Goal: Use online tool/utility: Utilize a website feature to perform a specific function

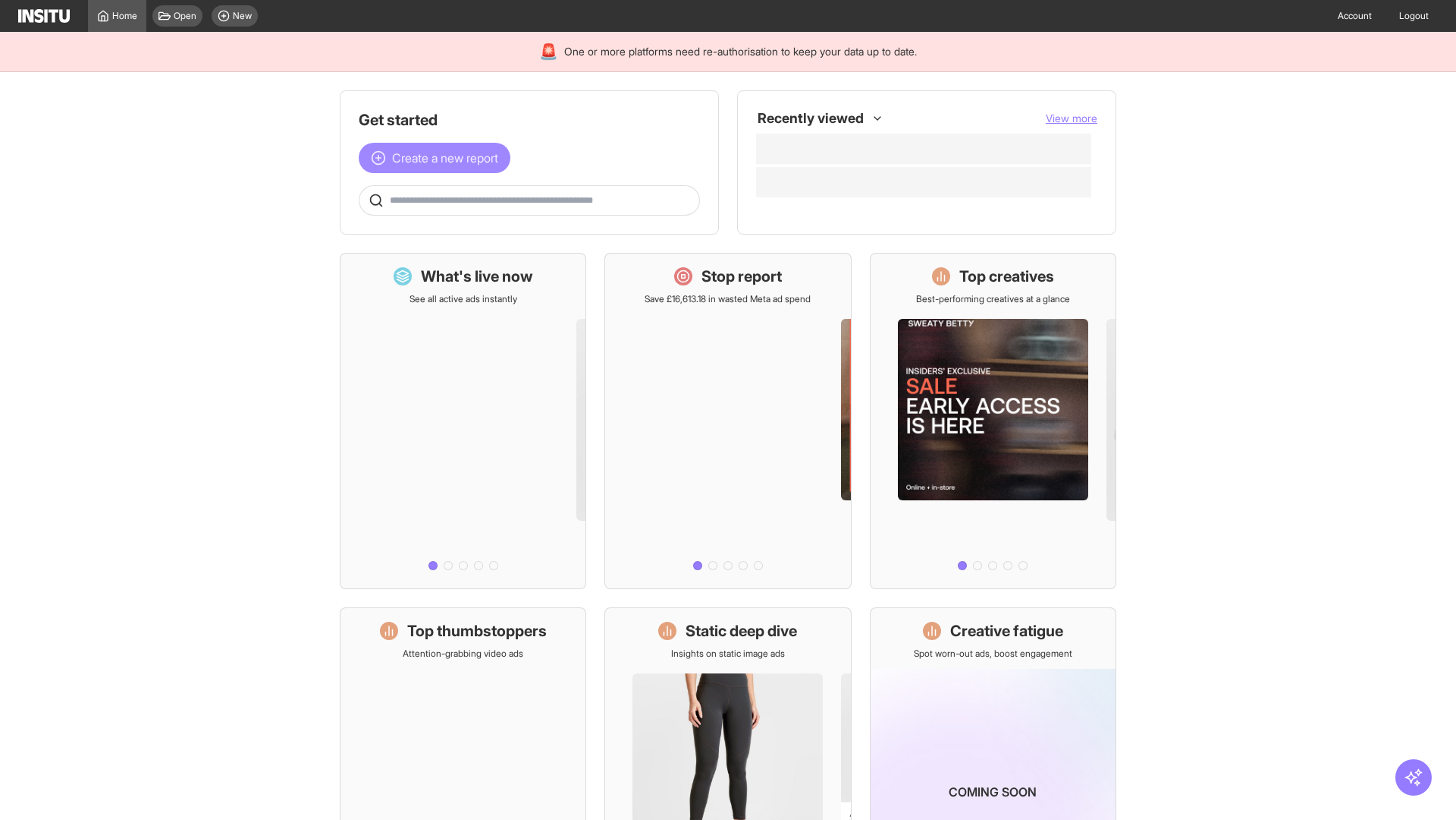
click at [438, 158] on span "Create a new report" at bounding box center [445, 158] width 107 height 18
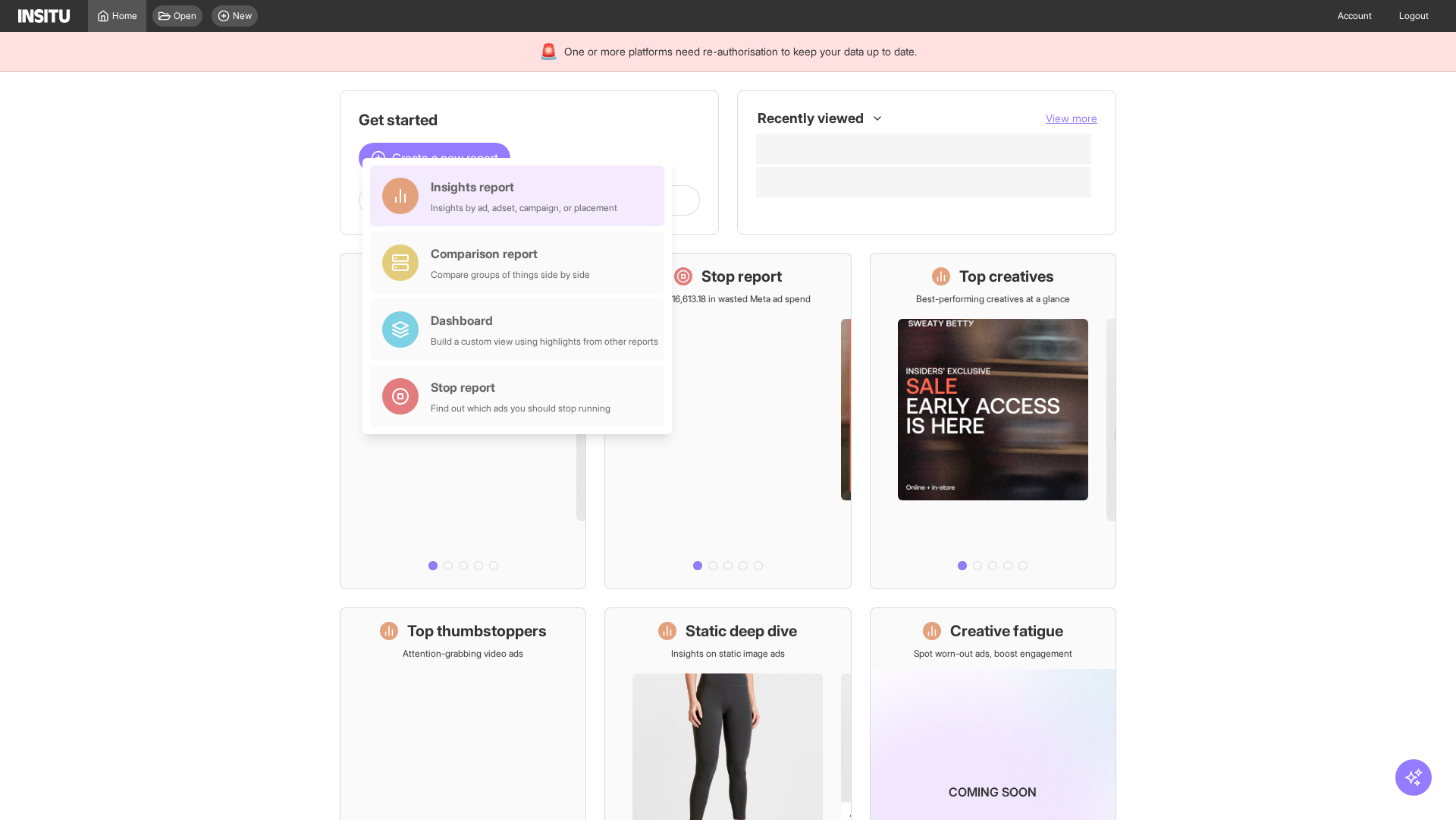
click at [521, 196] on div "Insights report Insights by ad, adset, campaign, or placement" at bounding box center [524, 196] width 187 height 36
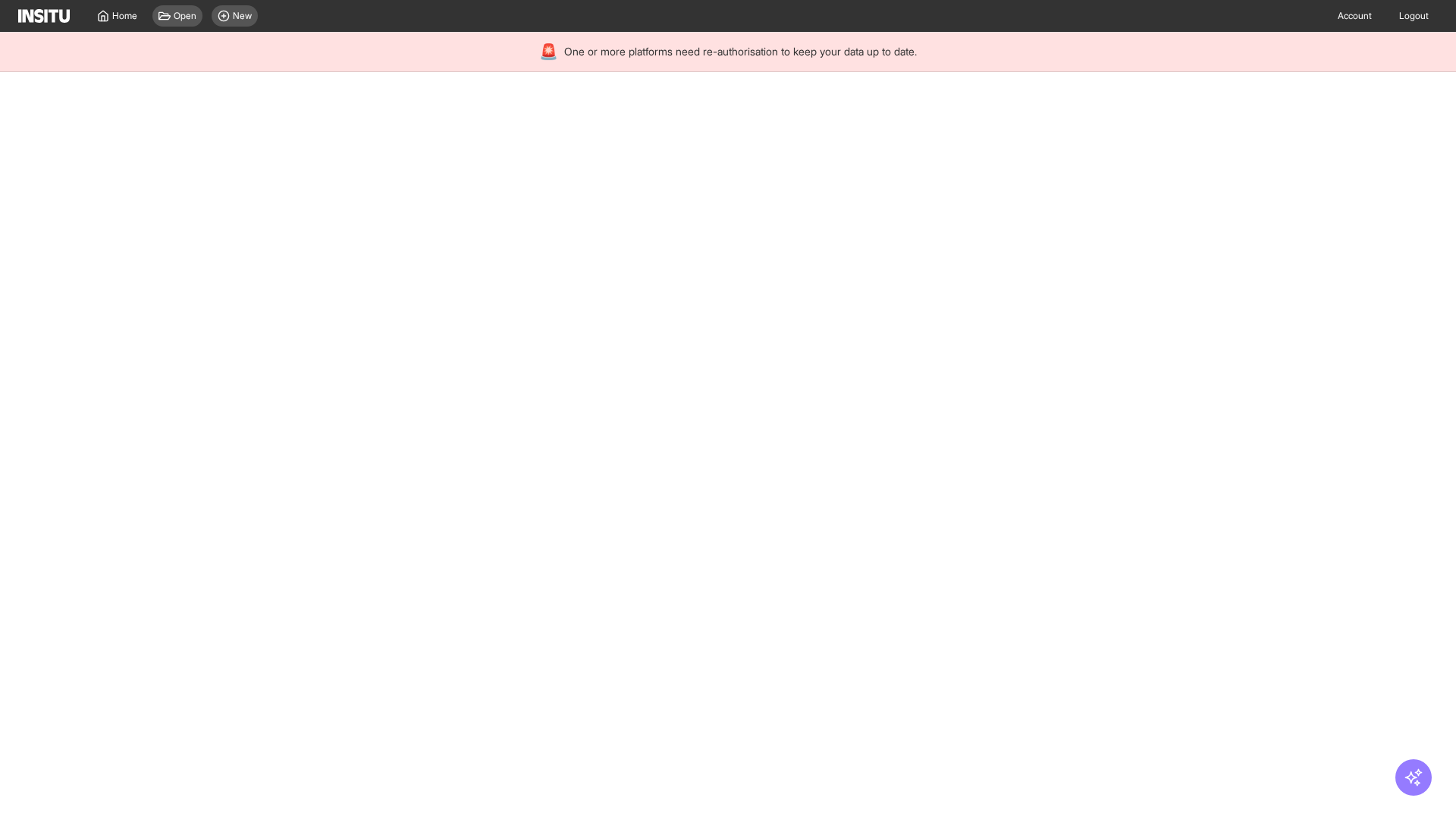
select select "**"
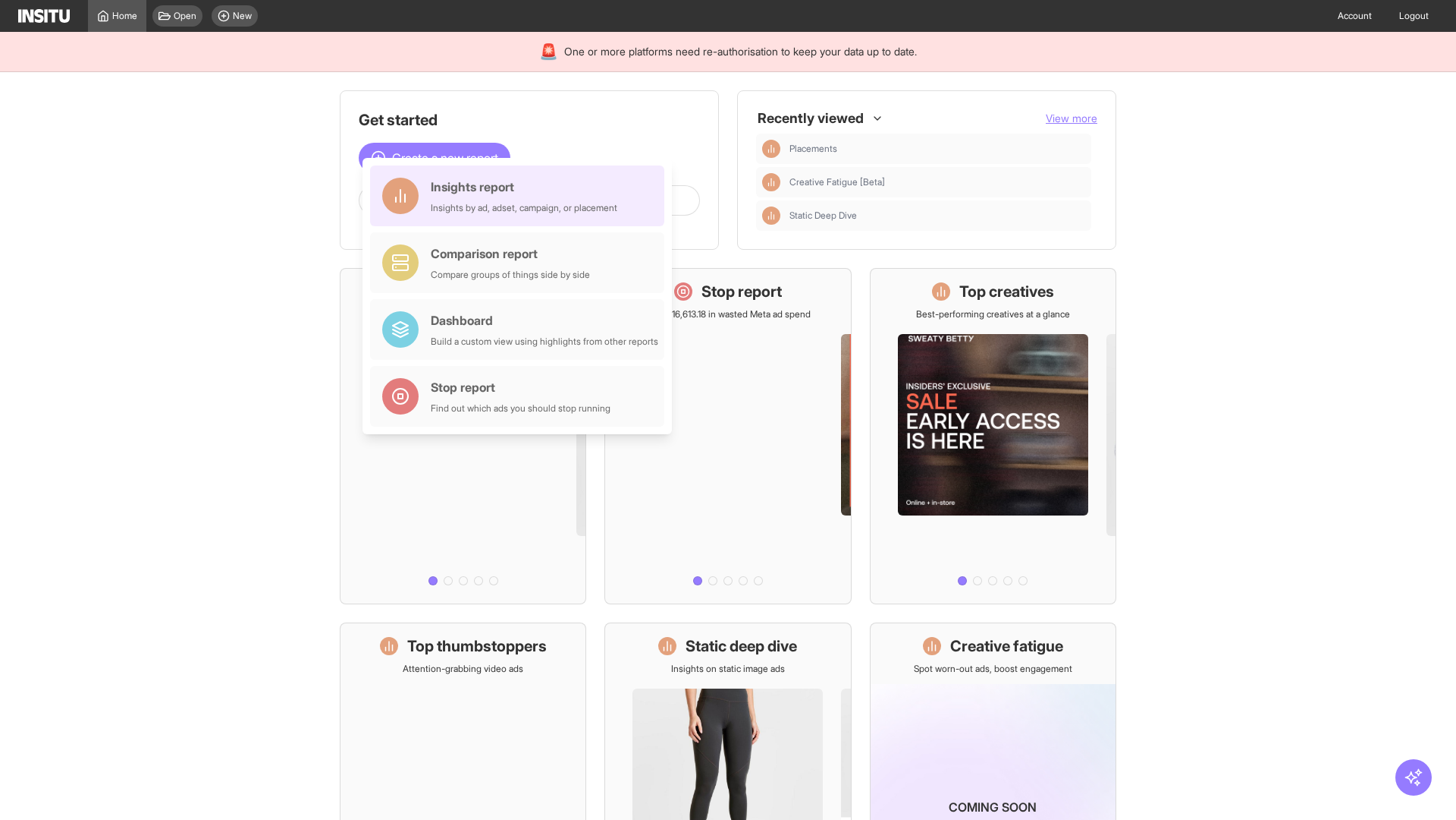
click at [521, 196] on div "Insights report Insights by ad, adset, campaign, or placement" at bounding box center [524, 196] width 187 height 36
